Goal: Transaction & Acquisition: Download file/media

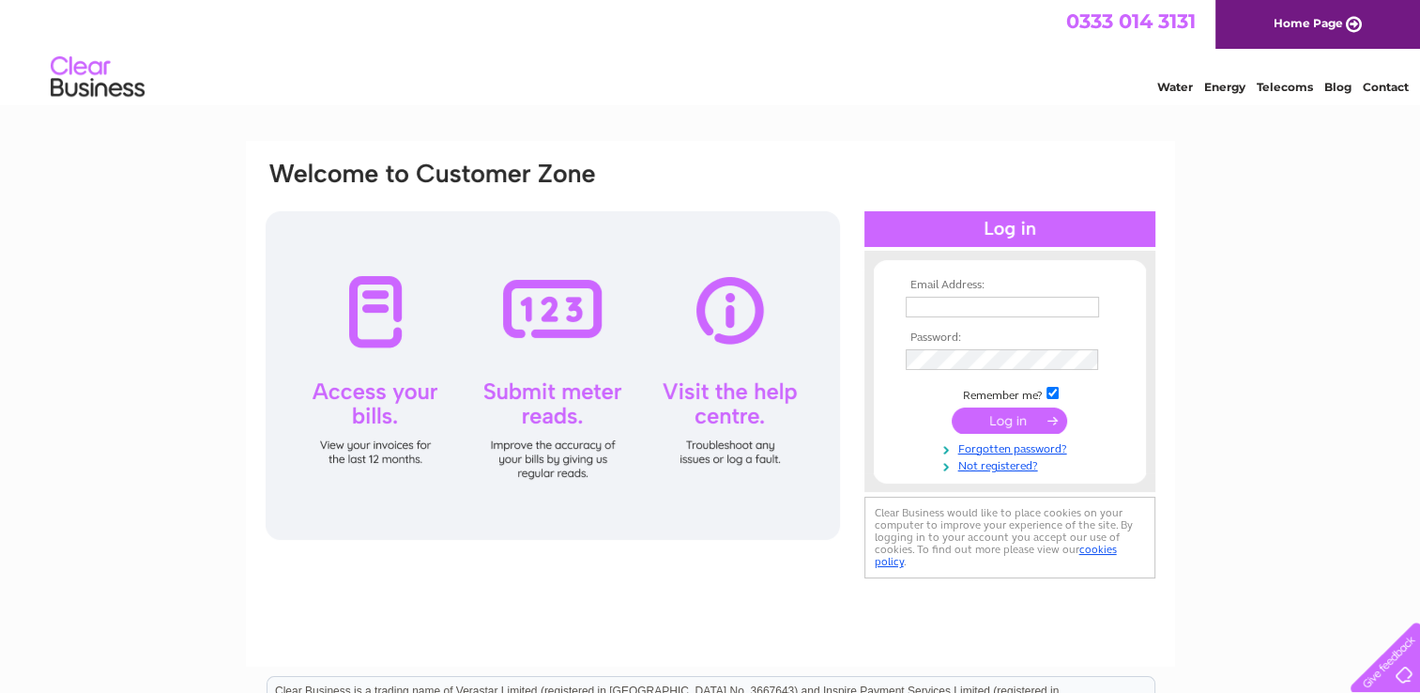
type input "majidhussain19@yahoo.co.uk"
click at [1020, 415] on input "submit" at bounding box center [1009, 420] width 115 height 26
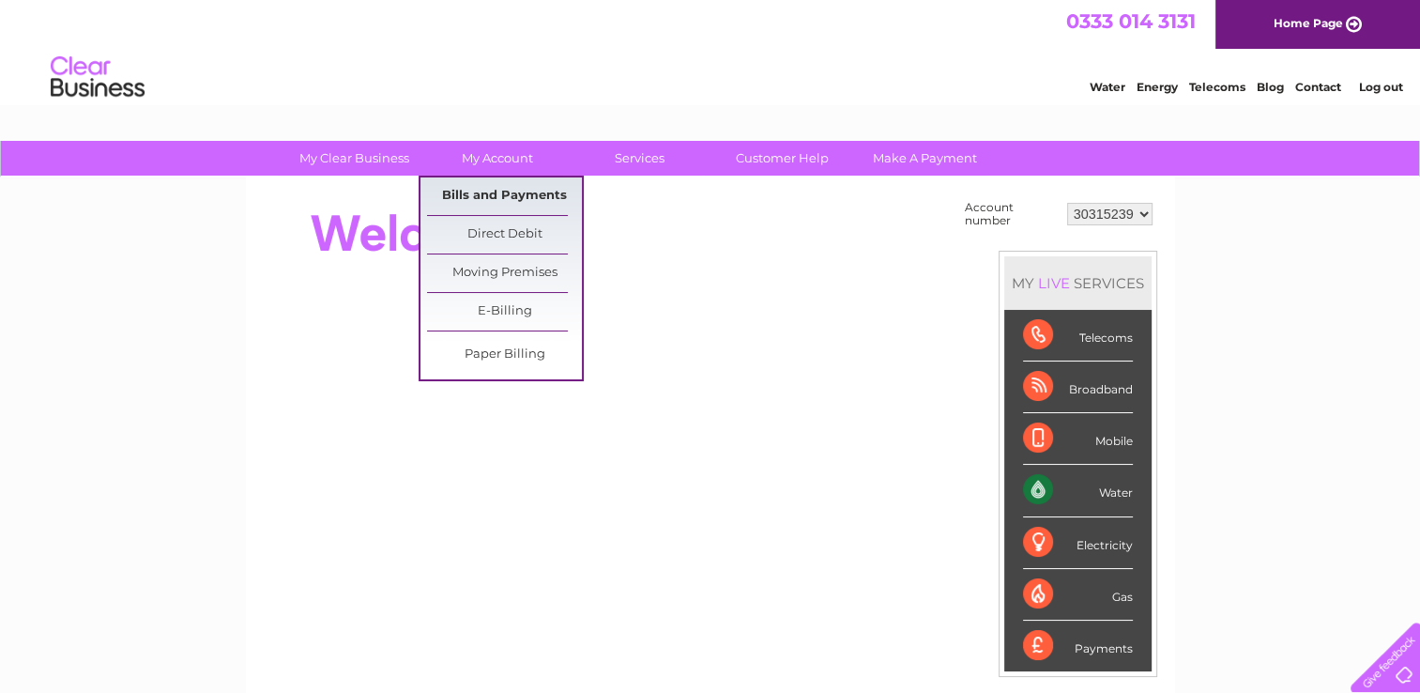
click at [509, 190] on link "Bills and Payments" at bounding box center [504, 196] width 155 height 38
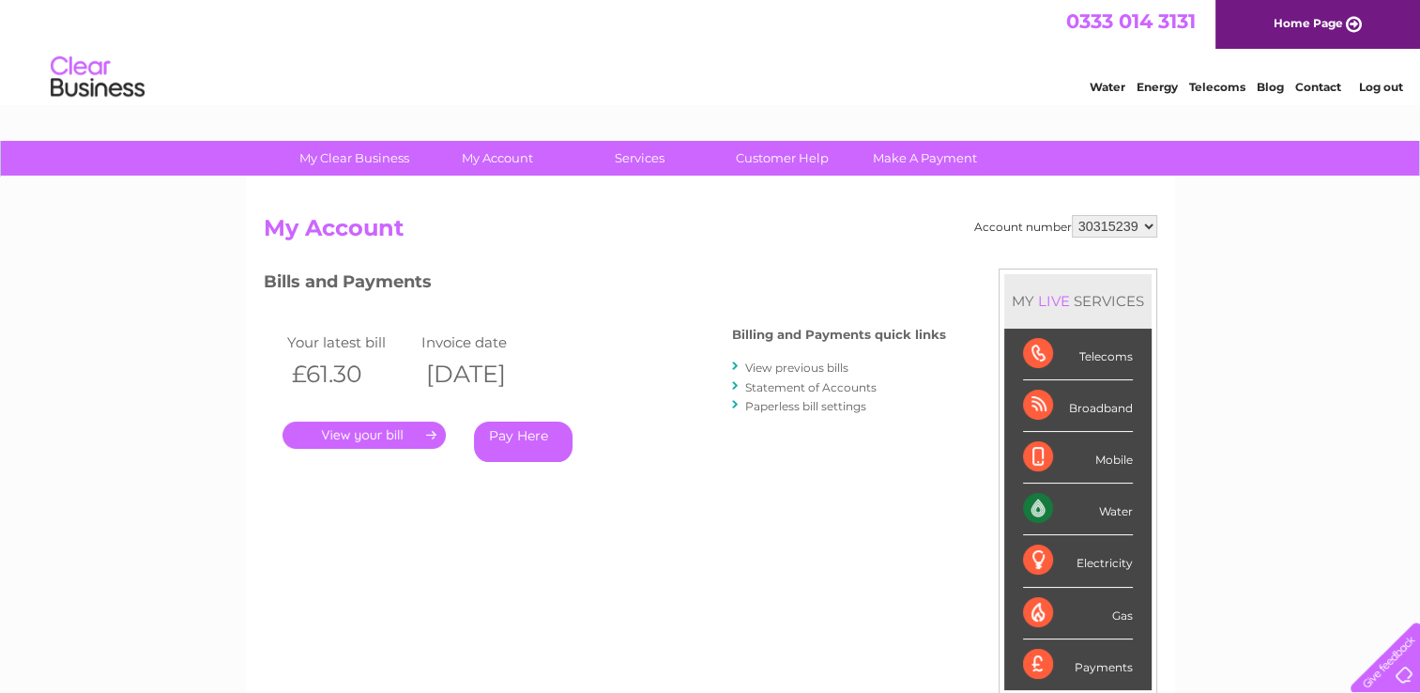
click at [412, 434] on link "." at bounding box center [364, 435] width 163 height 27
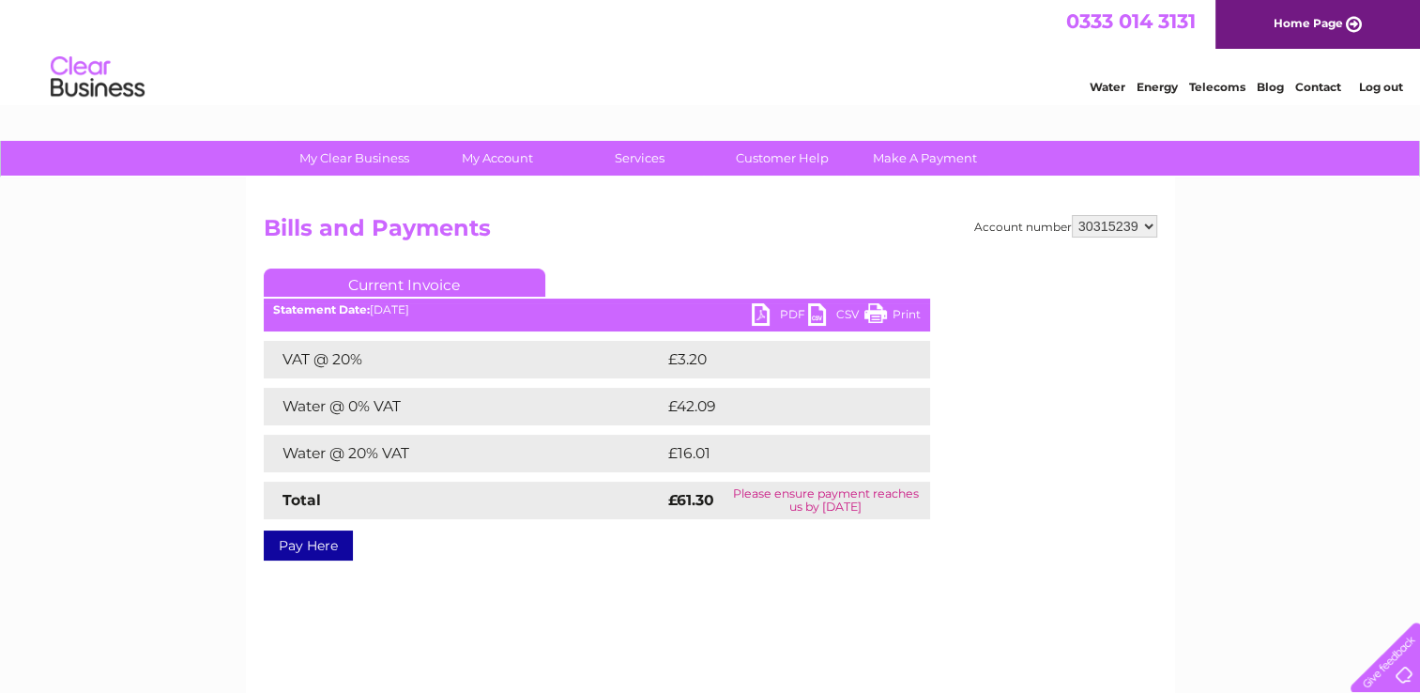
click at [762, 311] on link "PDF" at bounding box center [780, 316] width 56 height 27
